Goal: Task Accomplishment & Management: Use online tool/utility

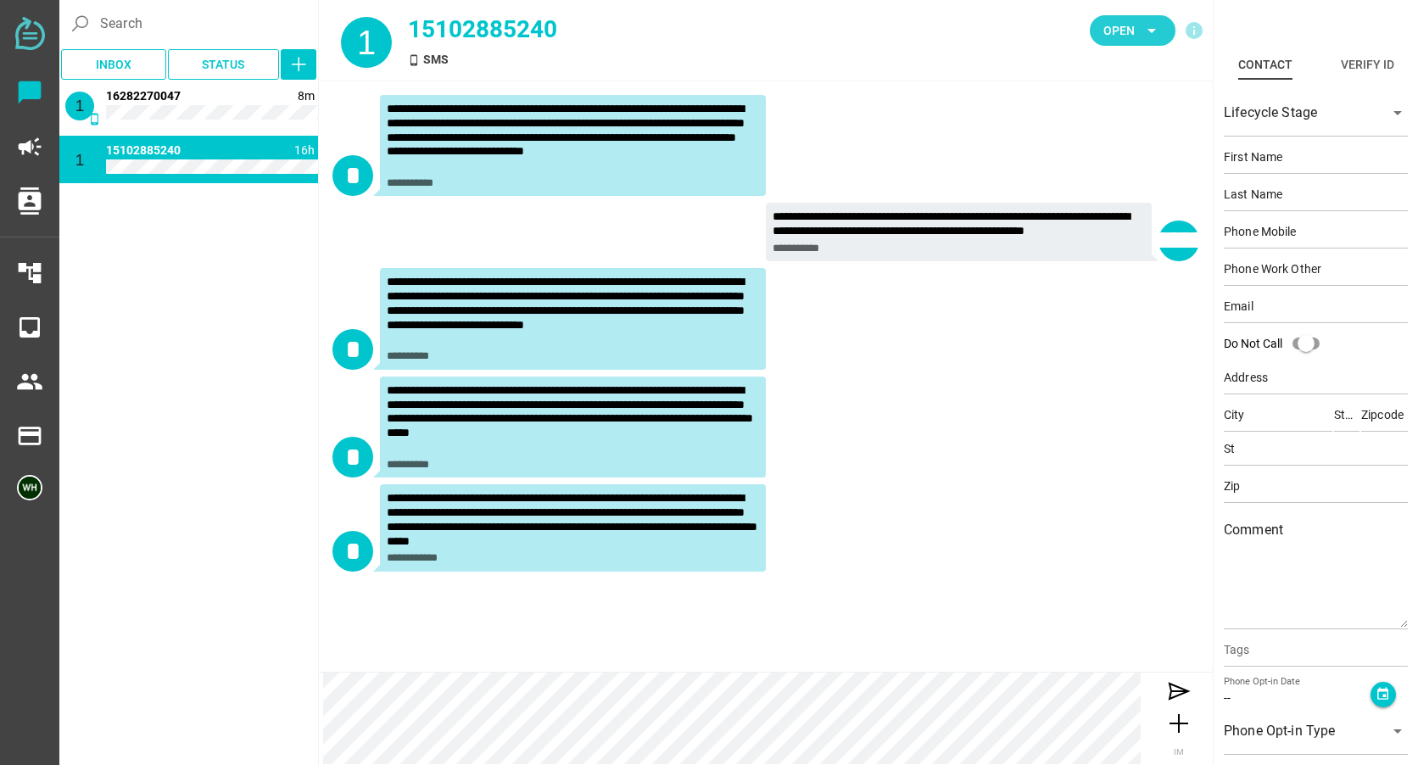
click at [1160, 27] on icon "arrow_drop_down" at bounding box center [1152, 30] width 20 height 20
click at [1126, 226] on div "Do Not Call" at bounding box center [1127, 229] width 72 height 14
type input "16282270047"
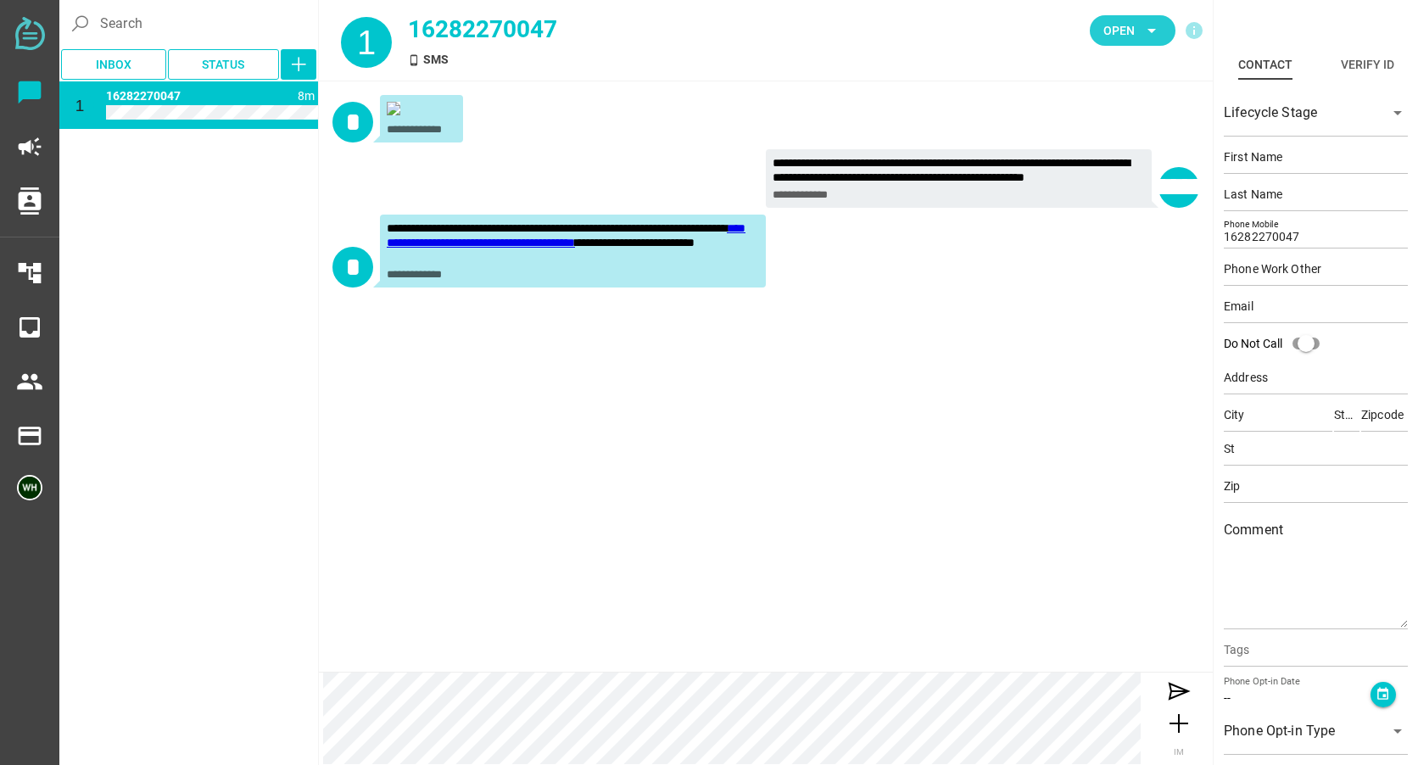
click at [1157, 31] on icon "arrow_drop_down" at bounding box center [1152, 30] width 20 height 20
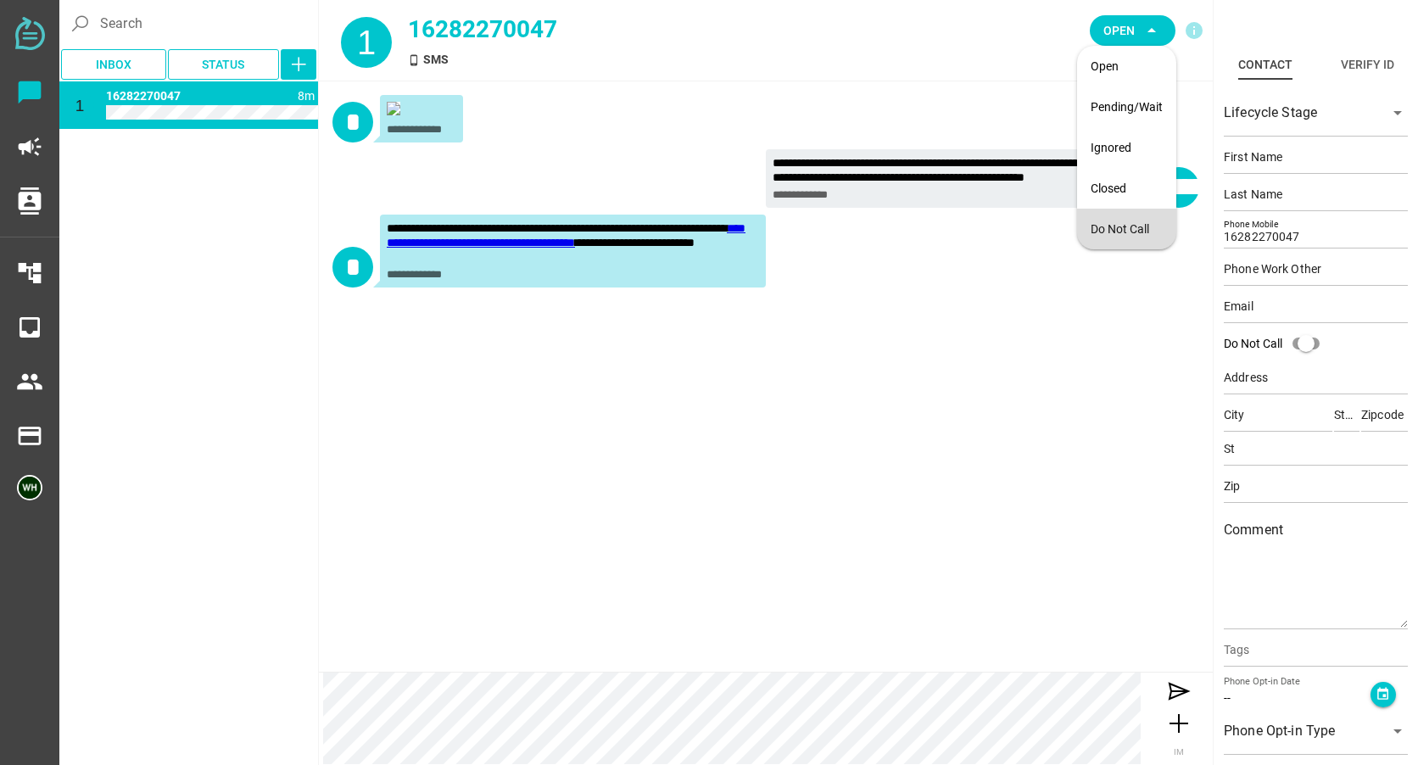
click at [1140, 229] on div "Do Not Call" at bounding box center [1127, 229] width 72 height 14
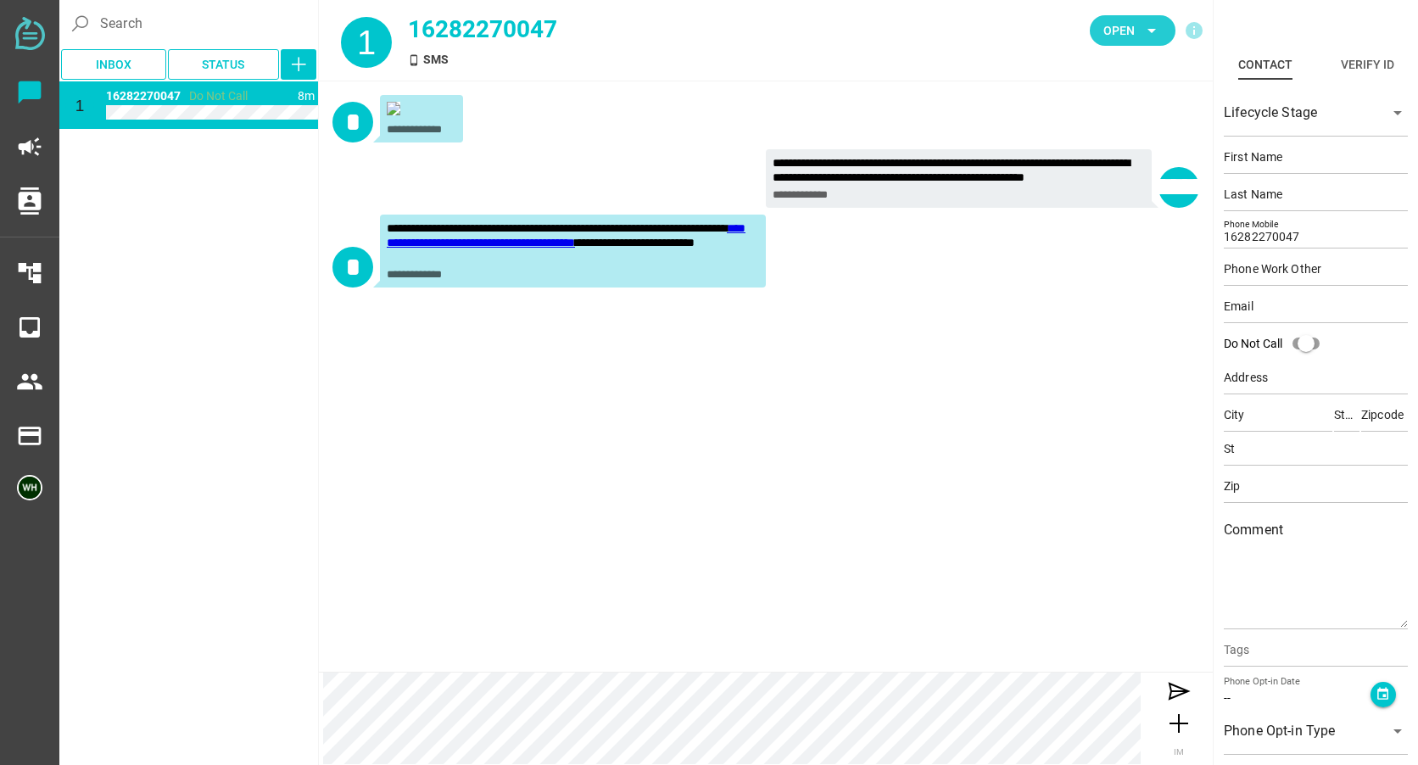
click at [1141, 31] on span "Open arrow_drop_down" at bounding box center [1133, 31] width 59 height 24
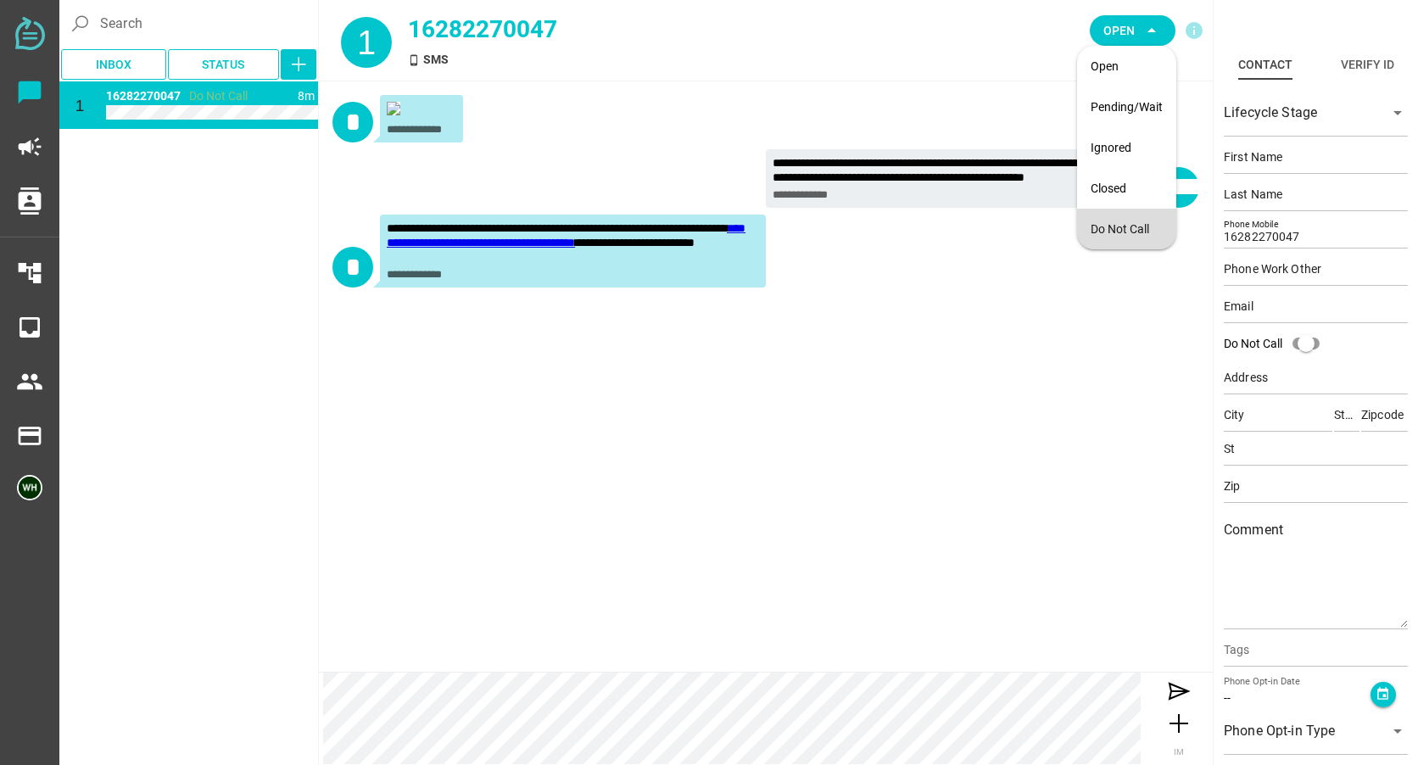
click at [1096, 228] on div "Do Not Call" at bounding box center [1127, 229] width 72 height 14
